Goal: Transaction & Acquisition: Purchase product/service

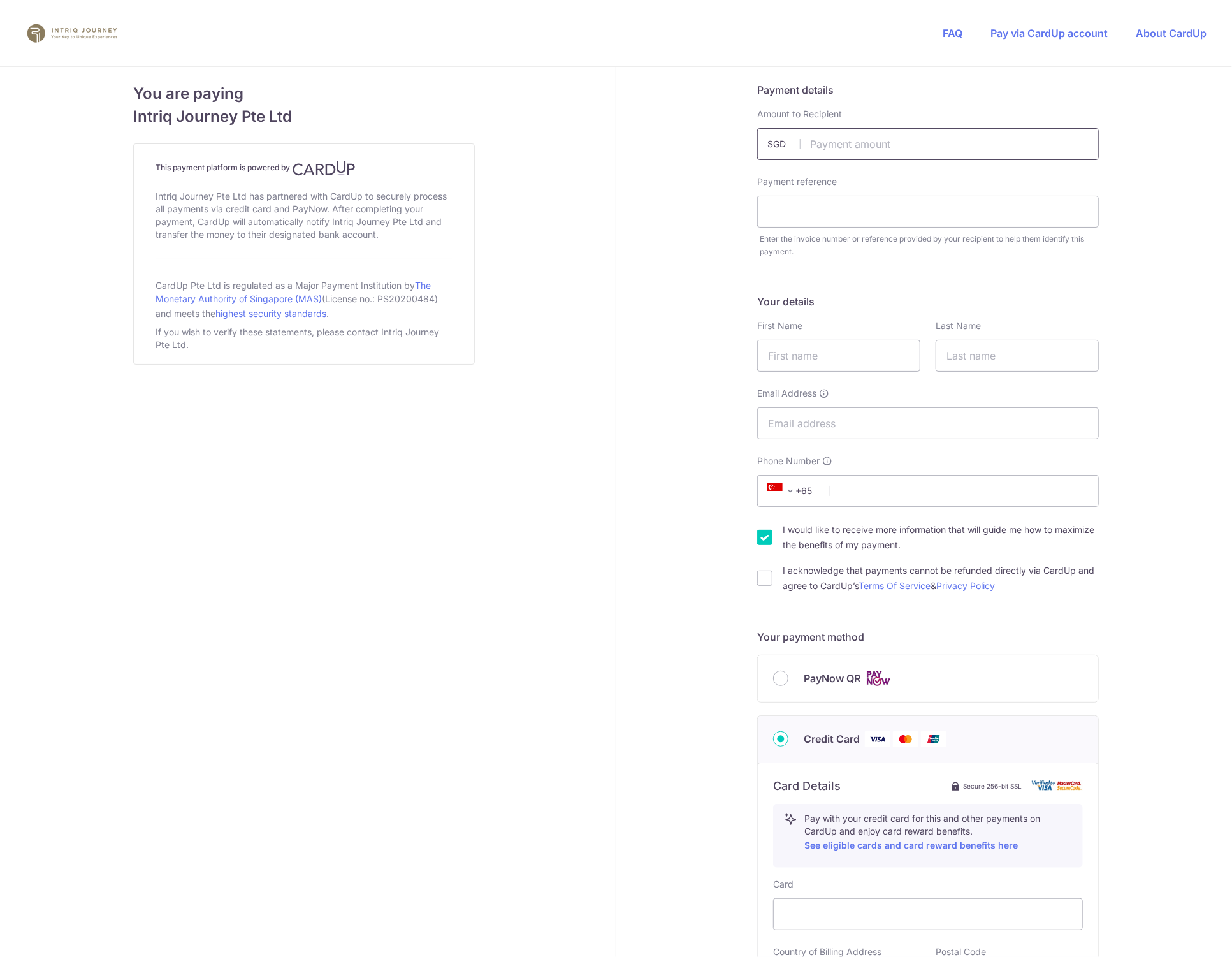
click at [824, 144] on input "text" at bounding box center [927, 144] width 341 height 32
type input "8000.00"
type input "IS [GEOGRAPHIC_DATA]"
click at [841, 356] on input "text" at bounding box center [838, 355] width 163 height 32
type input "[PERSON_NAME] [PERSON_NAME]"
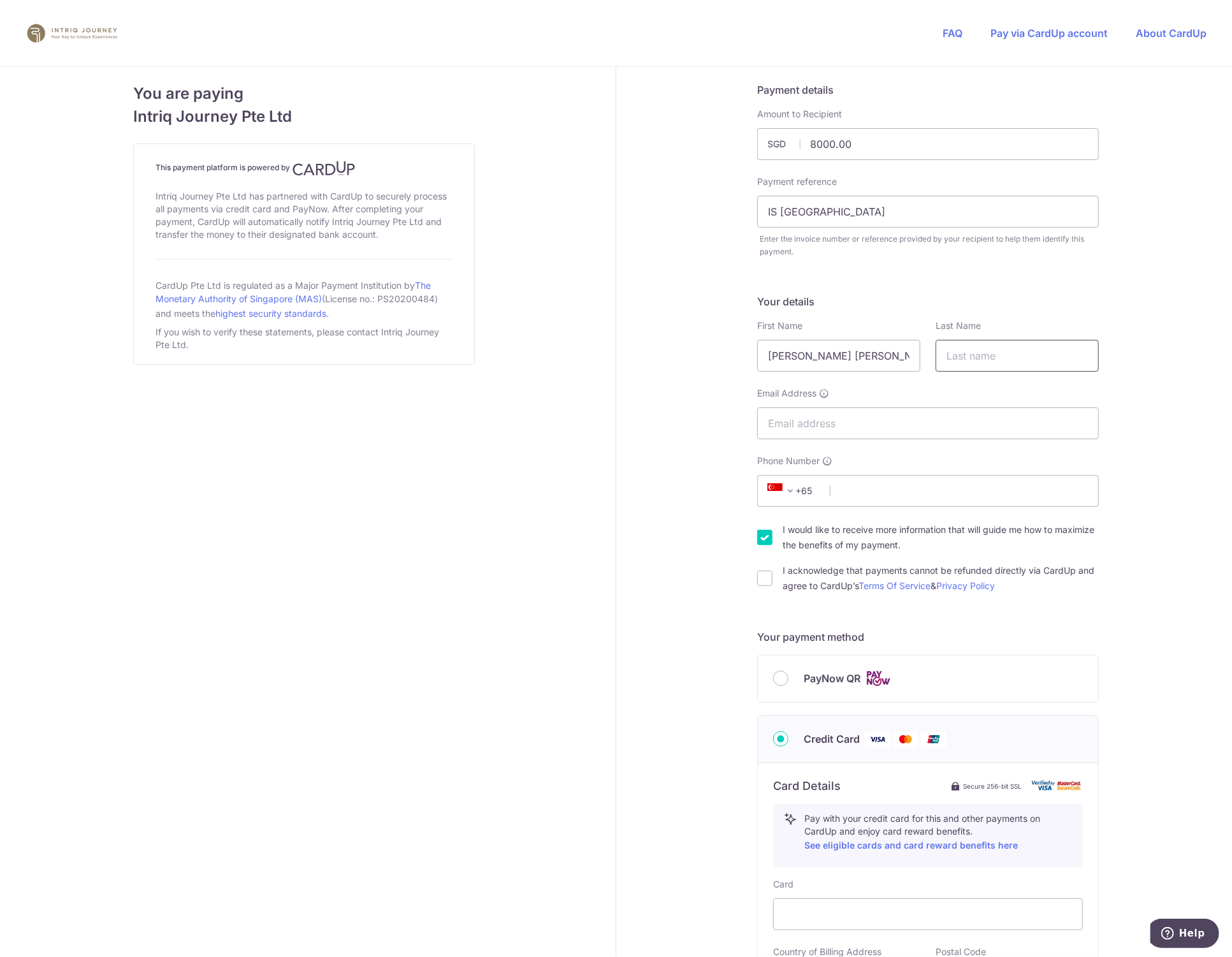
drag, startPoint x: 990, startPoint y: 355, endPoint x: 1003, endPoint y: 368, distance: 18.4
click at [992, 355] on input "text" at bounding box center [1017, 355] width 163 height 32
type input "Koh"
click at [915, 417] on input "Email Address" at bounding box center [927, 423] width 341 height 32
click at [630, 383] on div "Payment details Amount to Recipient 8000.00 SGD Payment reference IS [GEOGRAPHI…" at bounding box center [928, 686] width 623 height 1238
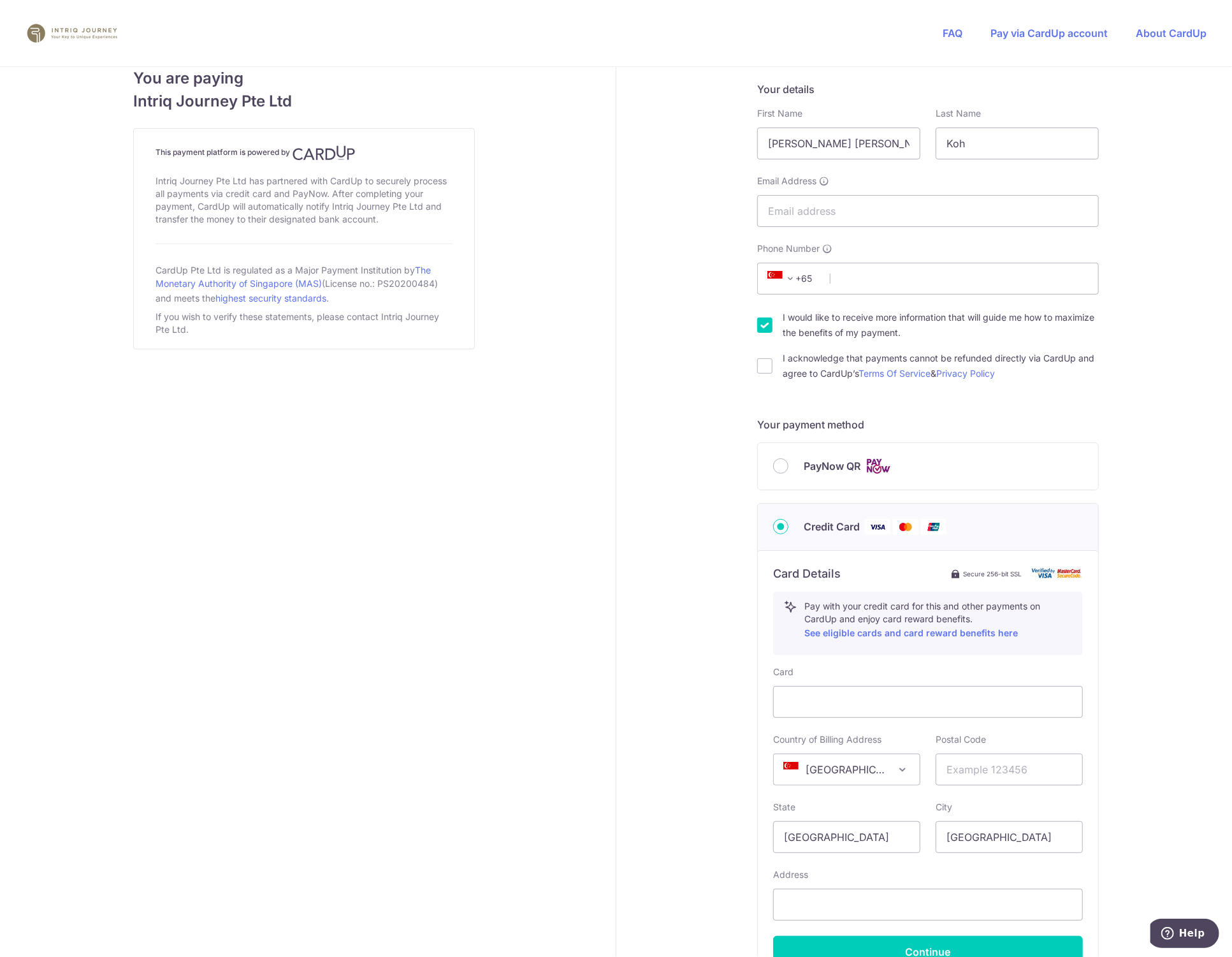
scroll to position [283, 0]
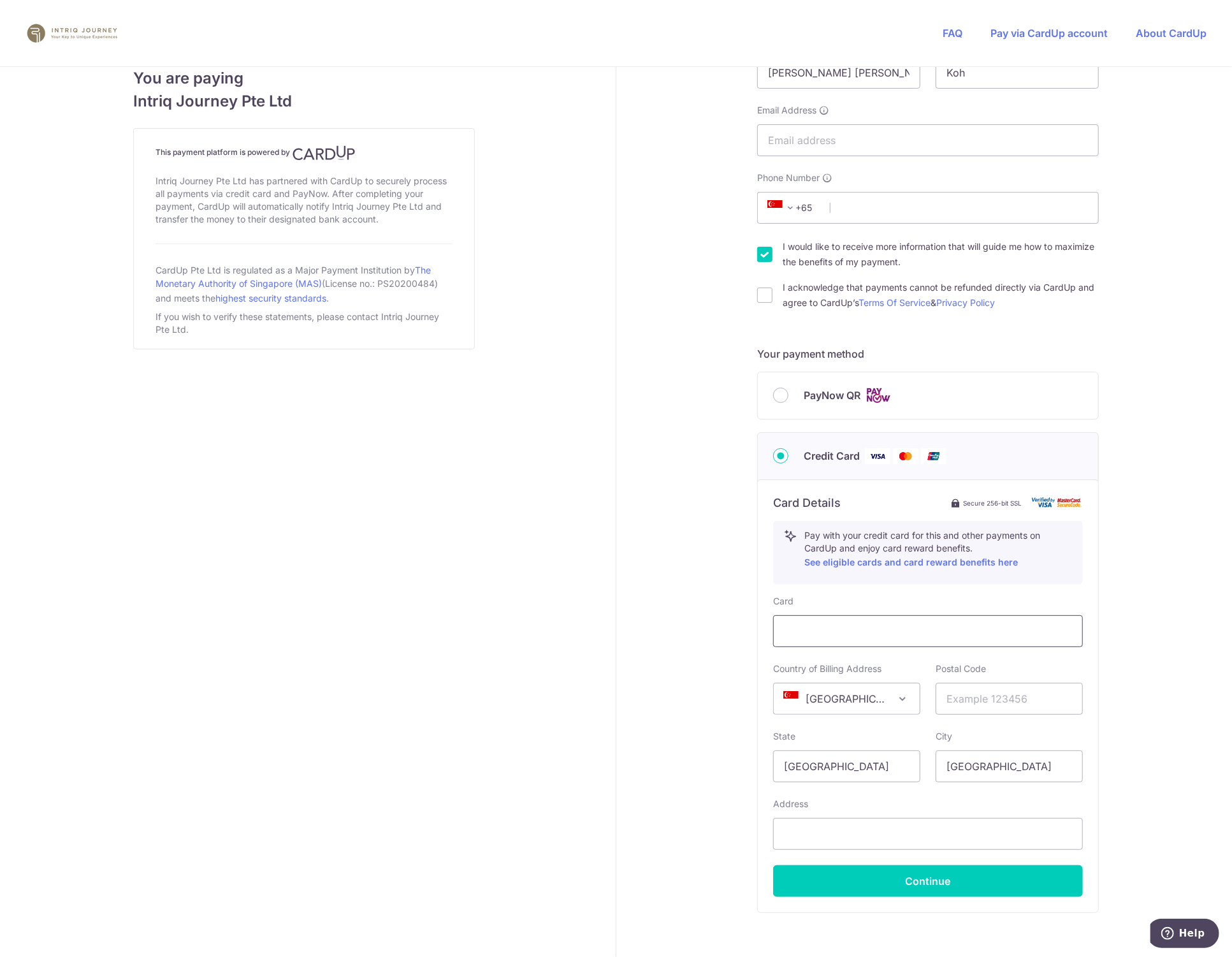
drag, startPoint x: 901, startPoint y: 642, endPoint x: 903, endPoint y: 636, distance: 6.3
click at [901, 639] on div at bounding box center [928, 631] width 310 height 32
click at [929, 726] on div "Card Country of Billing Address [GEOGRAPHIC_DATA] [GEOGRAPHIC_DATA] [GEOGRAPHIC…" at bounding box center [928, 745] width 310 height 302
click at [879, 821] on input "text" at bounding box center [928, 834] width 310 height 32
paste input "8 [PERSON_NAME]"
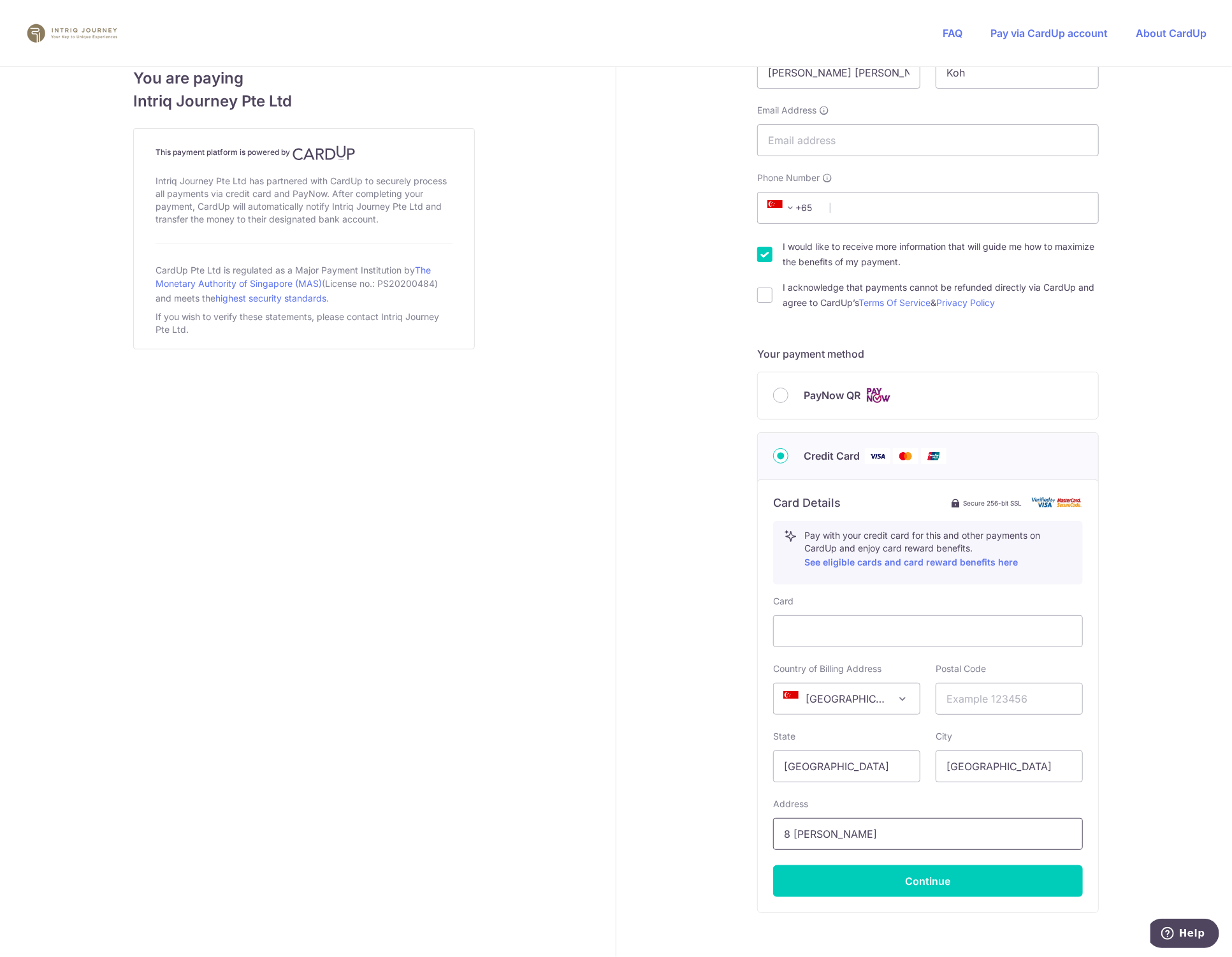
type input "8 [PERSON_NAME]"
click at [1012, 690] on input "text" at bounding box center [1009, 699] width 147 height 32
paste input "416663"
type input "416663"
click at [862, 140] on input "Email Address" at bounding box center [927, 140] width 341 height 32
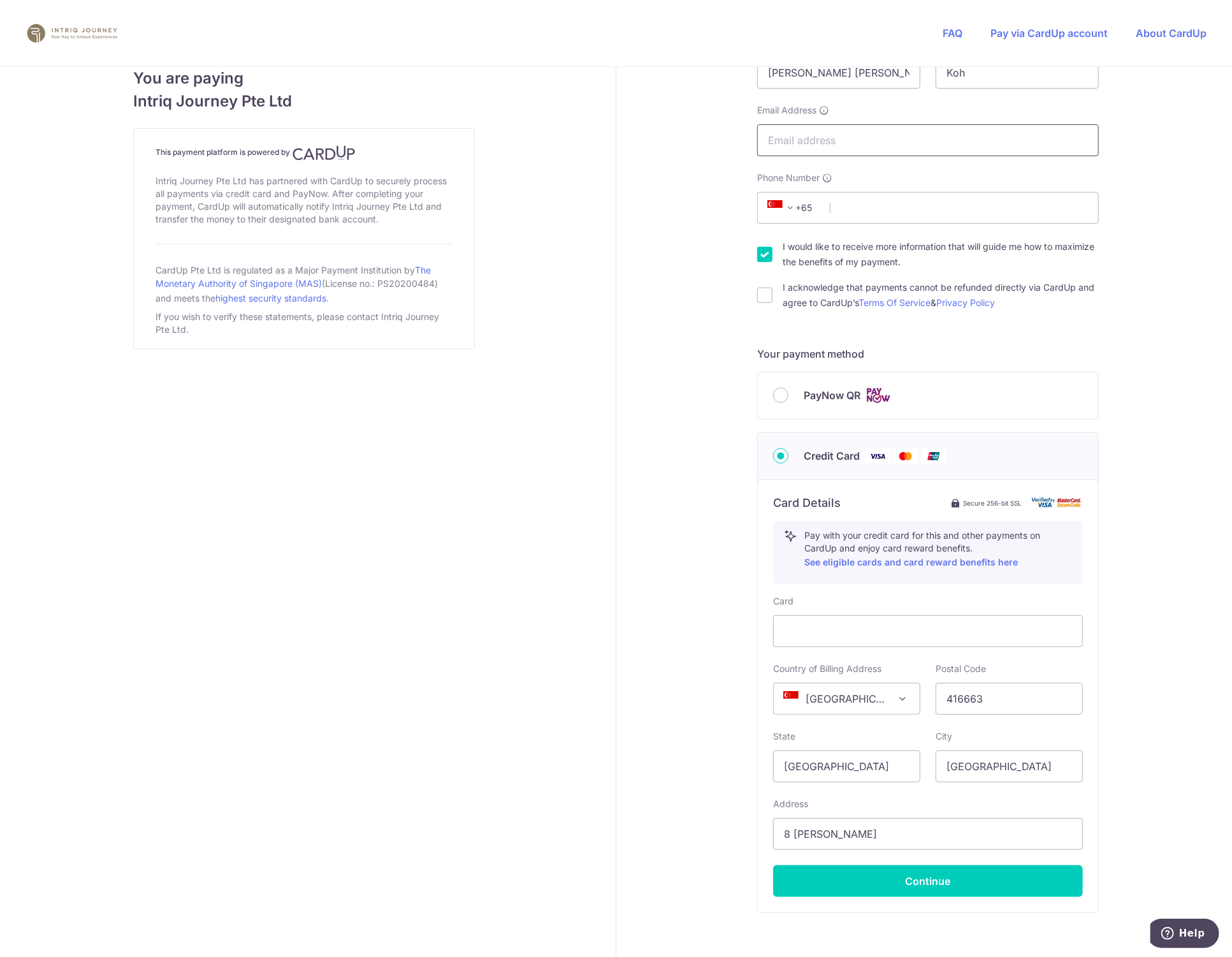
paste input "[EMAIL_ADDRESS][DOMAIN_NAME]"
type input "[EMAIL_ADDRESS][DOMAIN_NAME]"
click at [891, 206] on input "Phone Number" at bounding box center [927, 208] width 341 height 32
paste input "9755 4818"
type input "9755 4818"
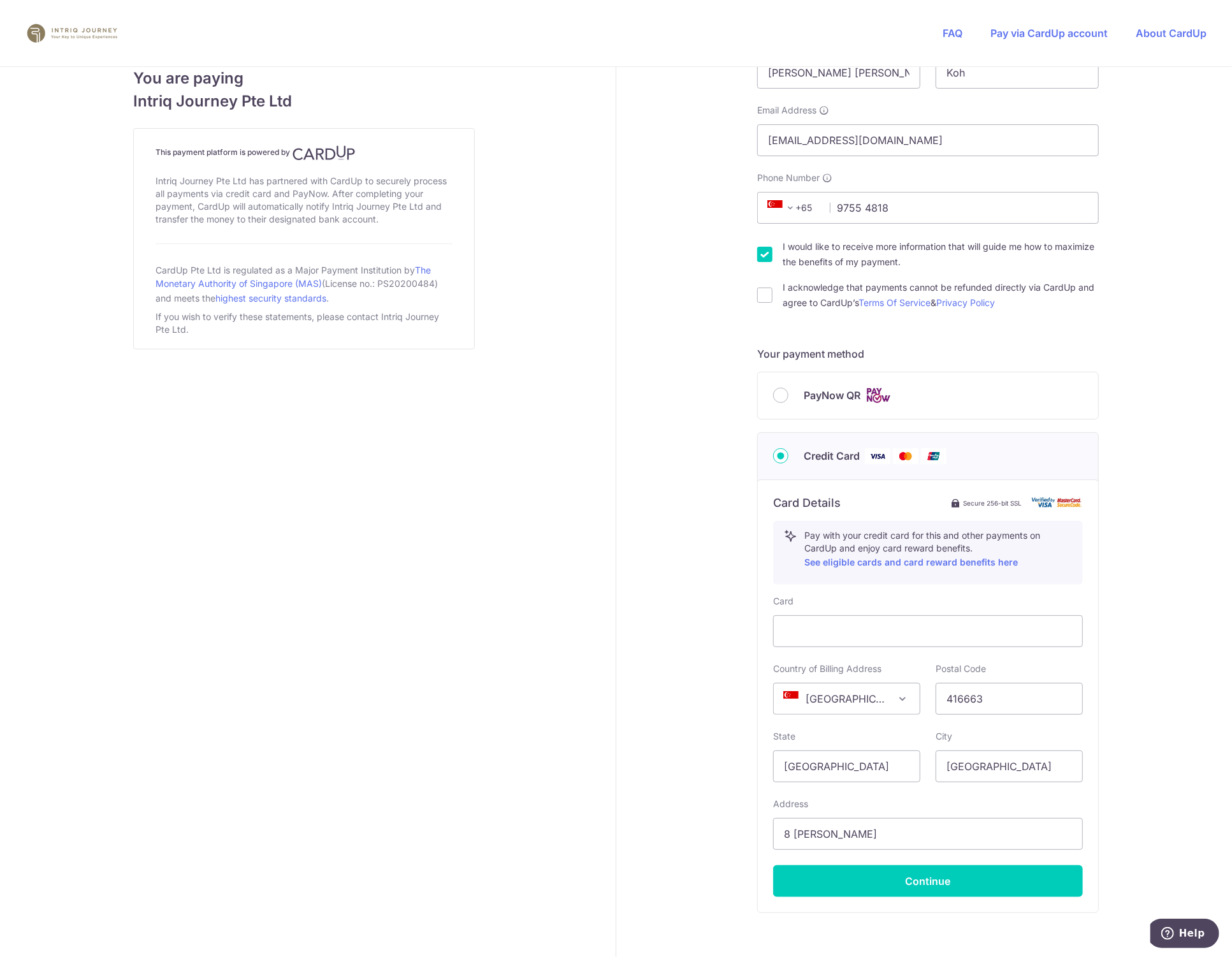
click at [757, 256] on input "I would like to receive more information that will guide me how to maximize the…" at bounding box center [764, 254] width 15 height 15
checkbox input "false"
click at [757, 292] on input "I acknowledge that payments cannot be refunded directly via CardUp and agree to…" at bounding box center [764, 295] width 15 height 15
checkbox input "true"
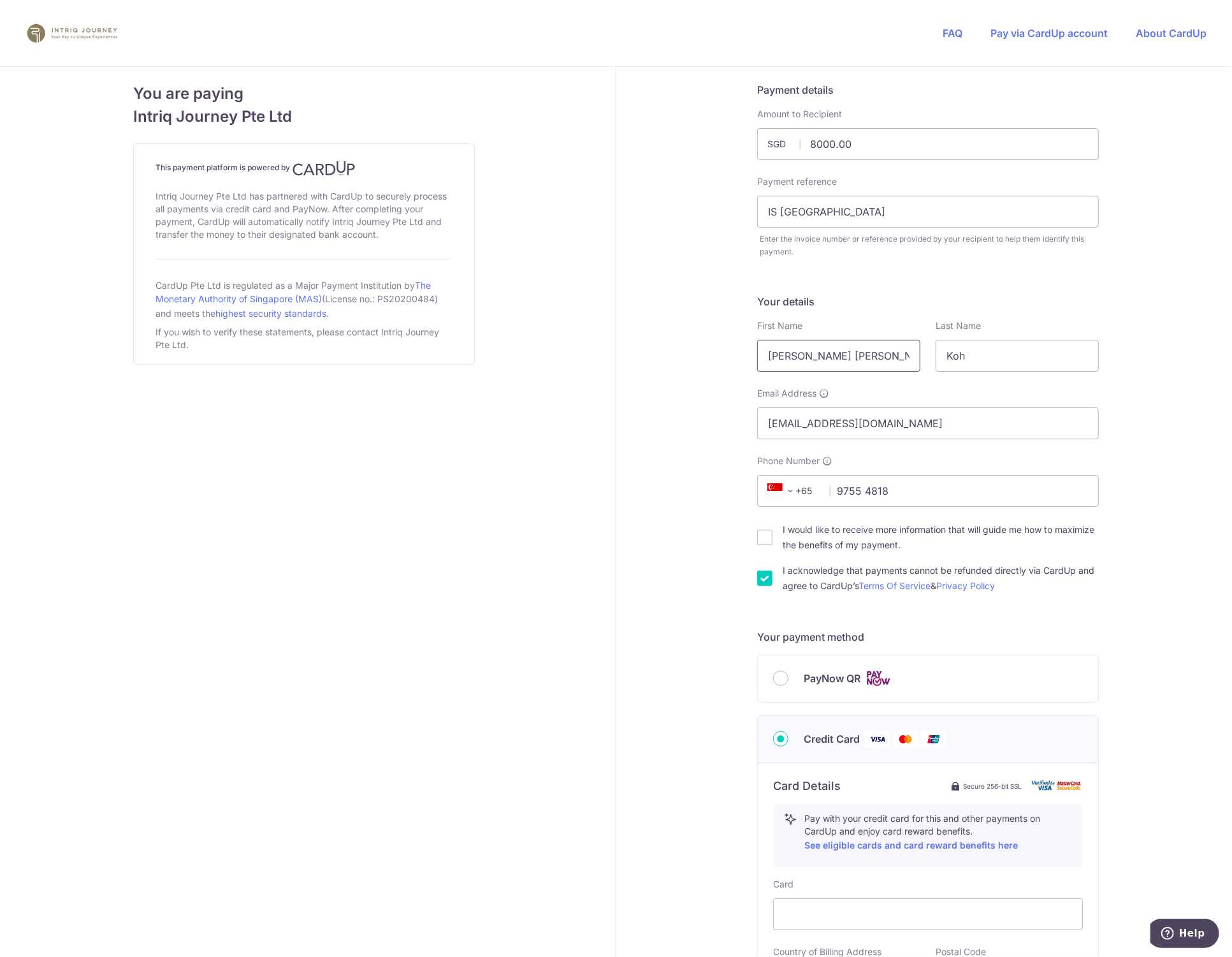
scroll to position [345, 0]
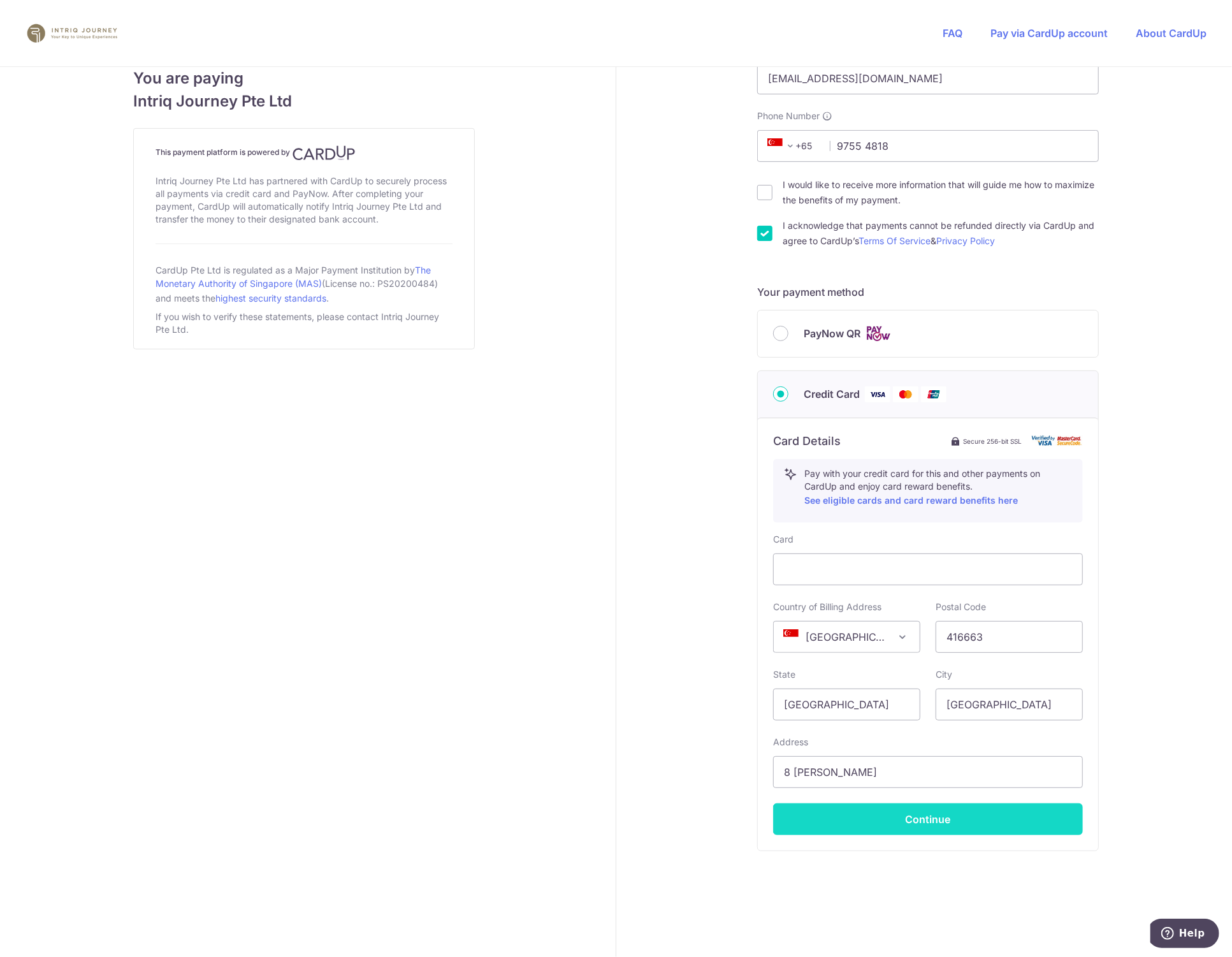
drag, startPoint x: 919, startPoint y: 821, endPoint x: 938, endPoint y: 821, distance: 19.0
click at [919, 821] on button "Continue" at bounding box center [928, 819] width 310 height 32
type input "**** 0001"
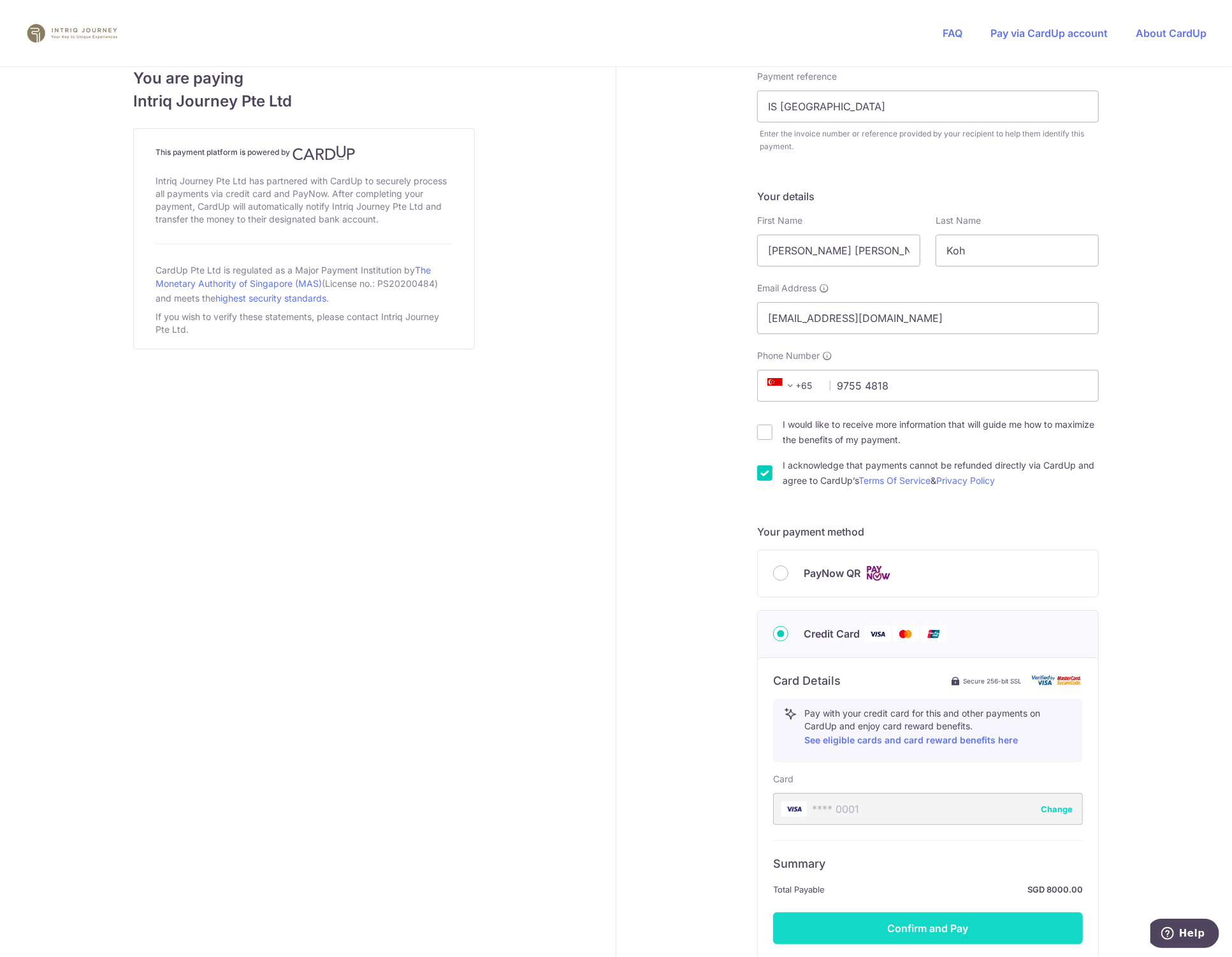
click at [974, 932] on button "Confirm and Pay" at bounding box center [928, 928] width 310 height 32
